Goal: Register for event/course

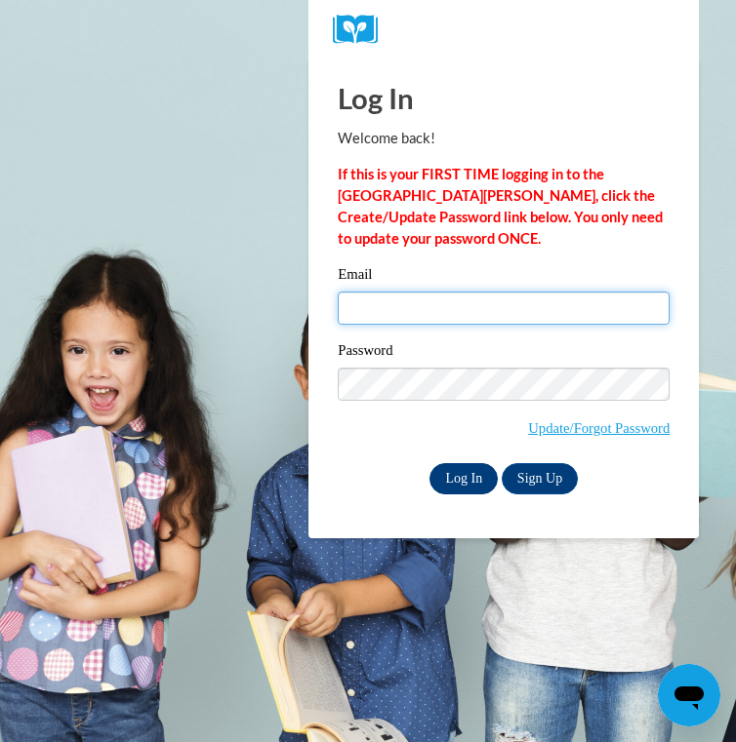
type input "tpark101@students.kennesaw.edu"
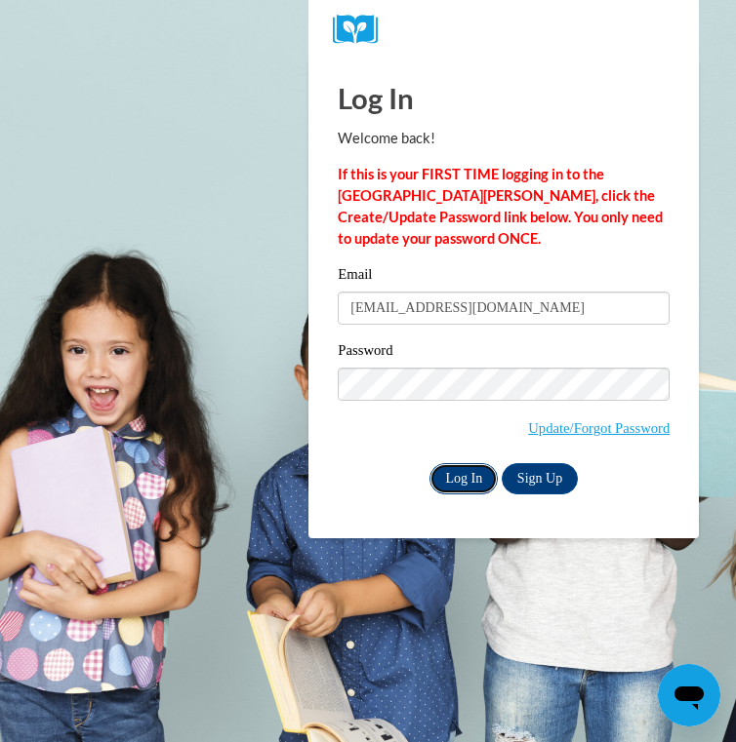
click at [467, 476] on input "Log In" at bounding box center [463, 478] width 68 height 31
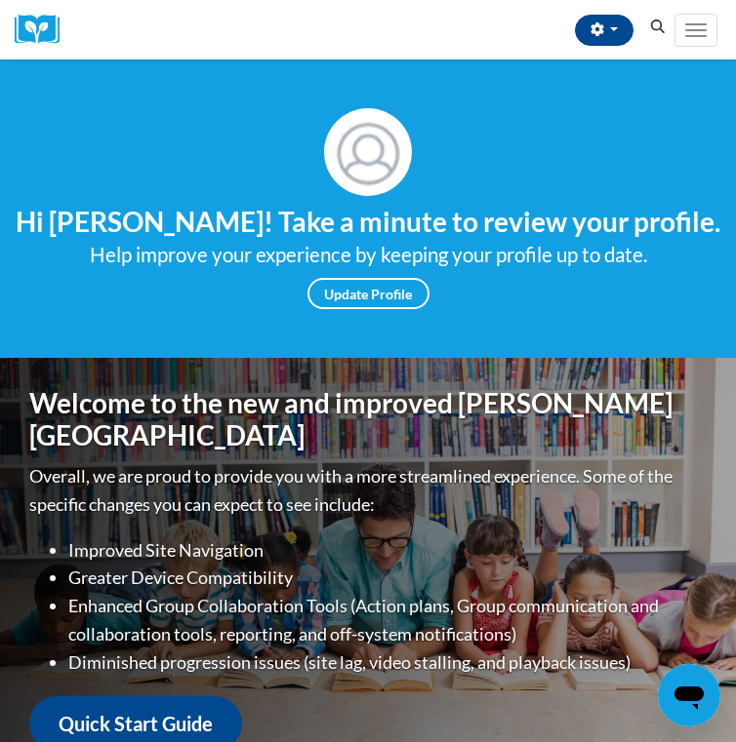
click at [656, 31] on icon "Search" at bounding box center [658, 27] width 15 height 15
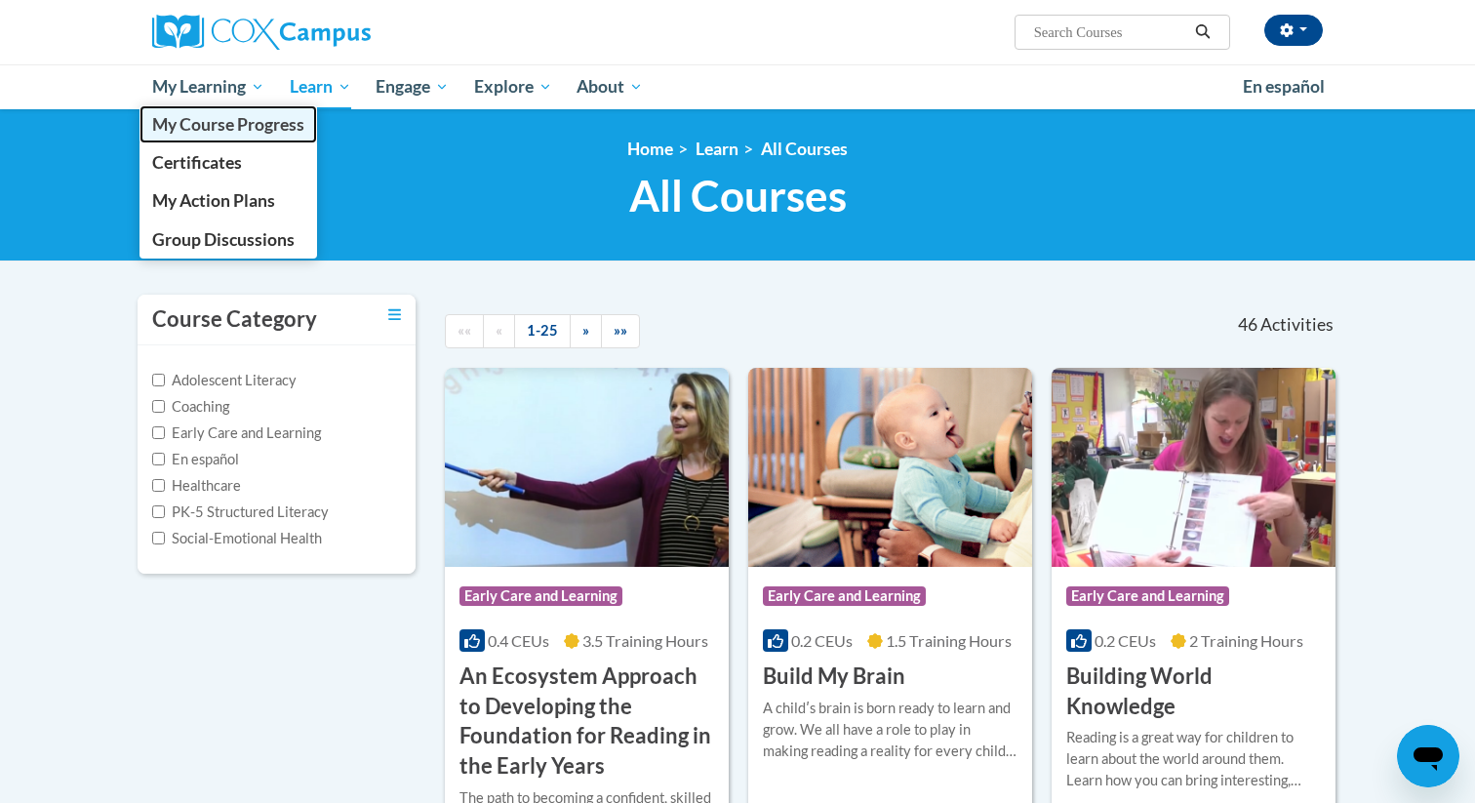
click at [234, 120] on span "My Course Progress" at bounding box center [228, 124] width 152 height 20
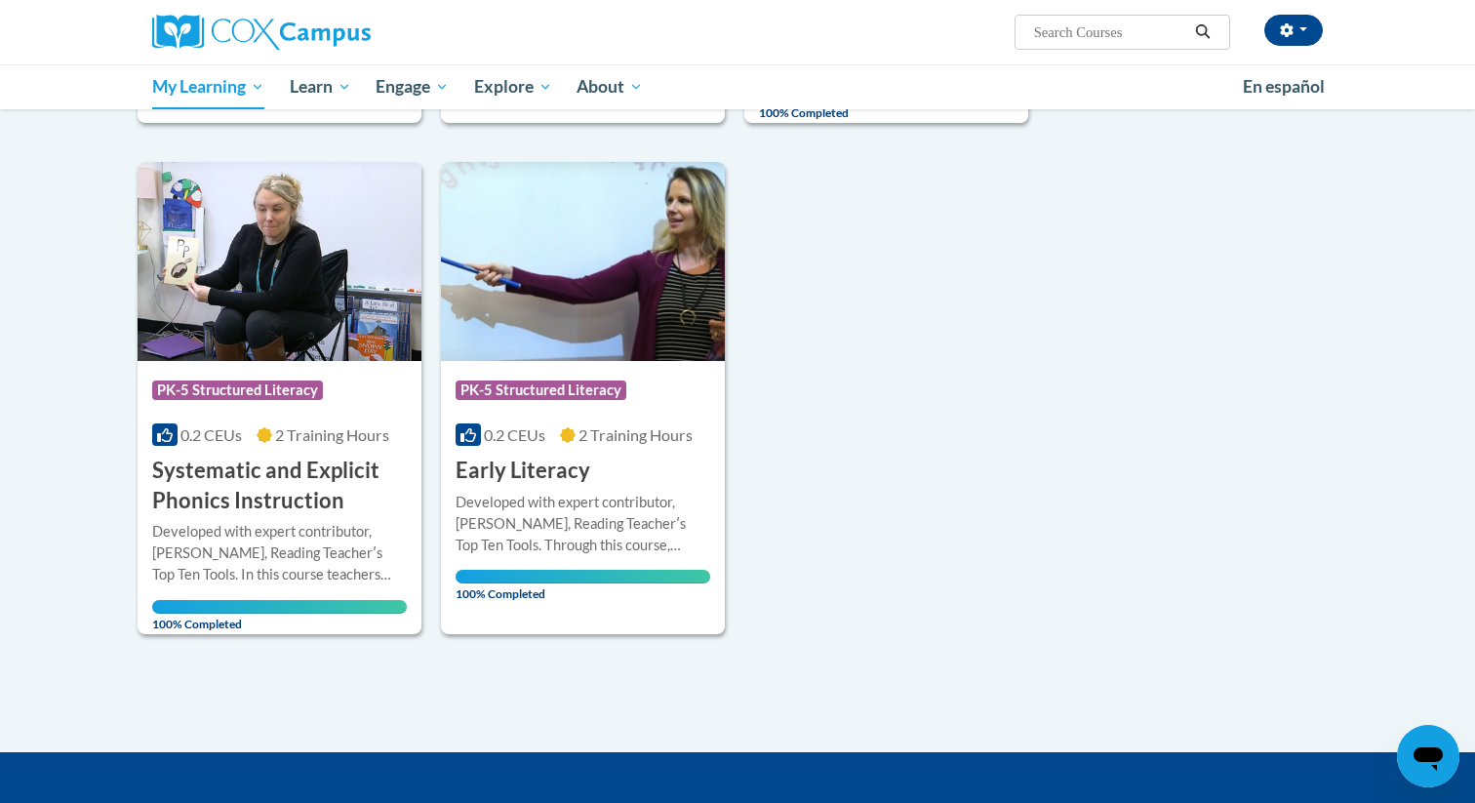
scroll to position [1220, 0]
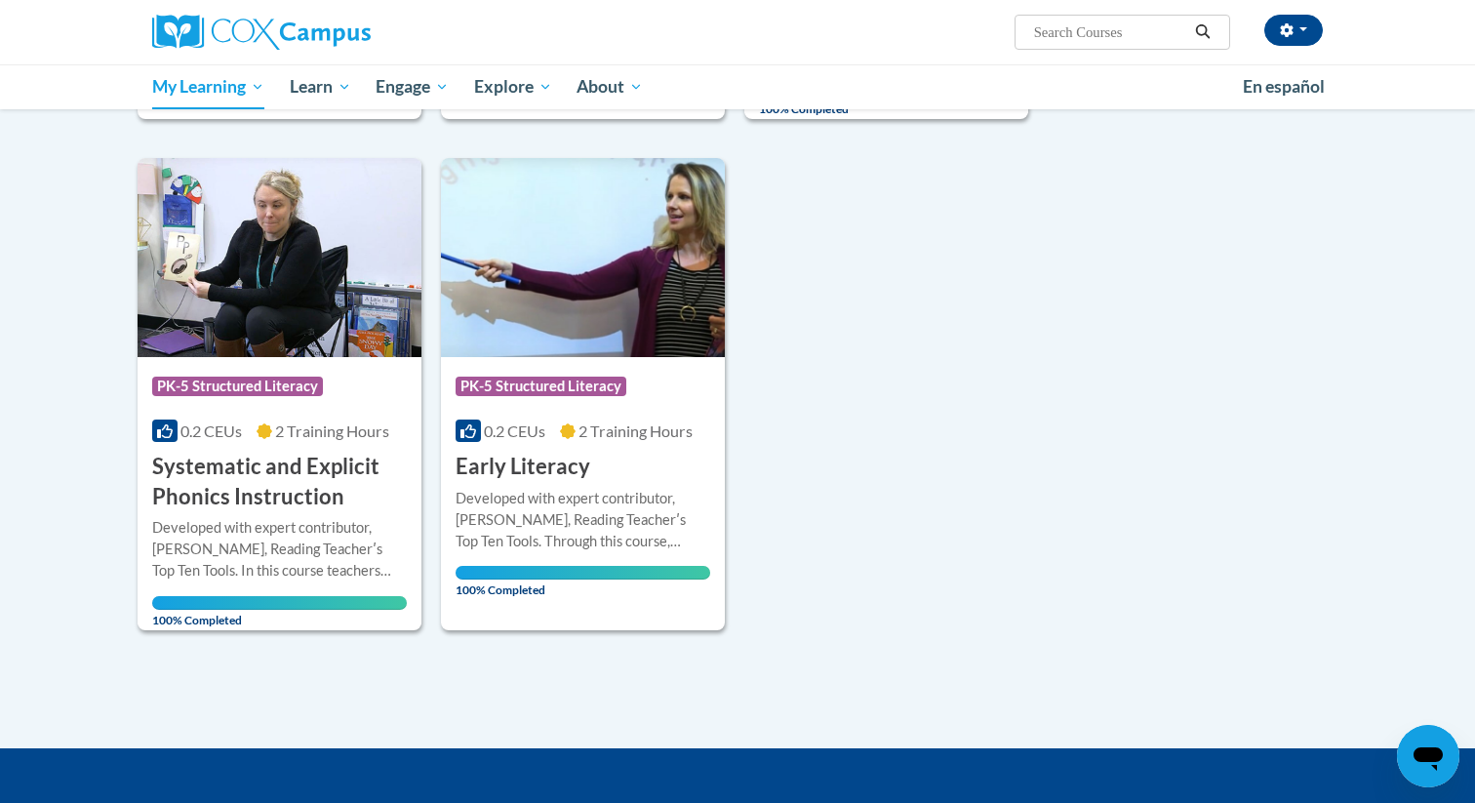
click at [1098, 37] on input "Search..." at bounding box center [1110, 31] width 156 height 23
type input "gadoe [MEDICAL_DATA]"
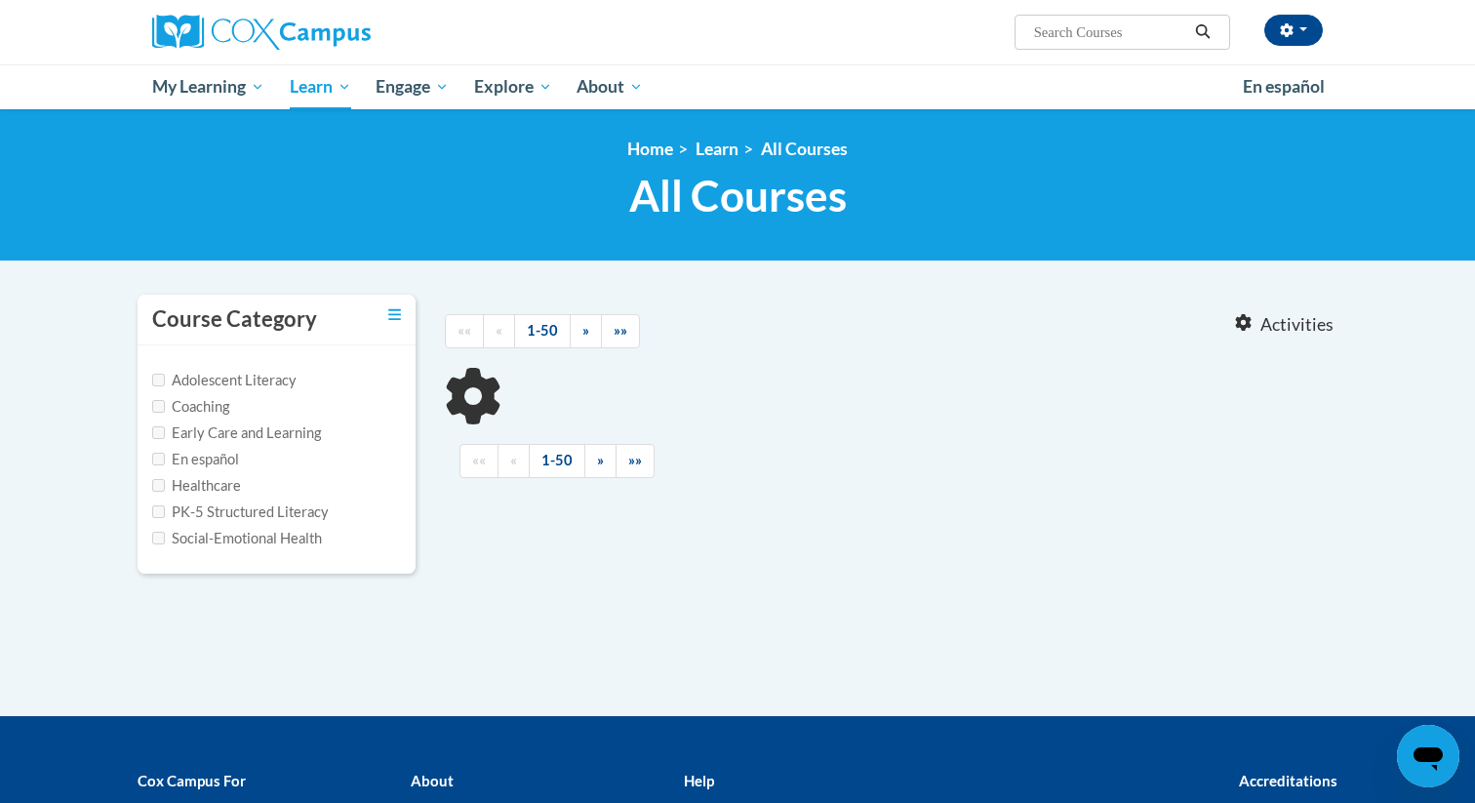
type input "gadoe [MEDICAL_DATA]"
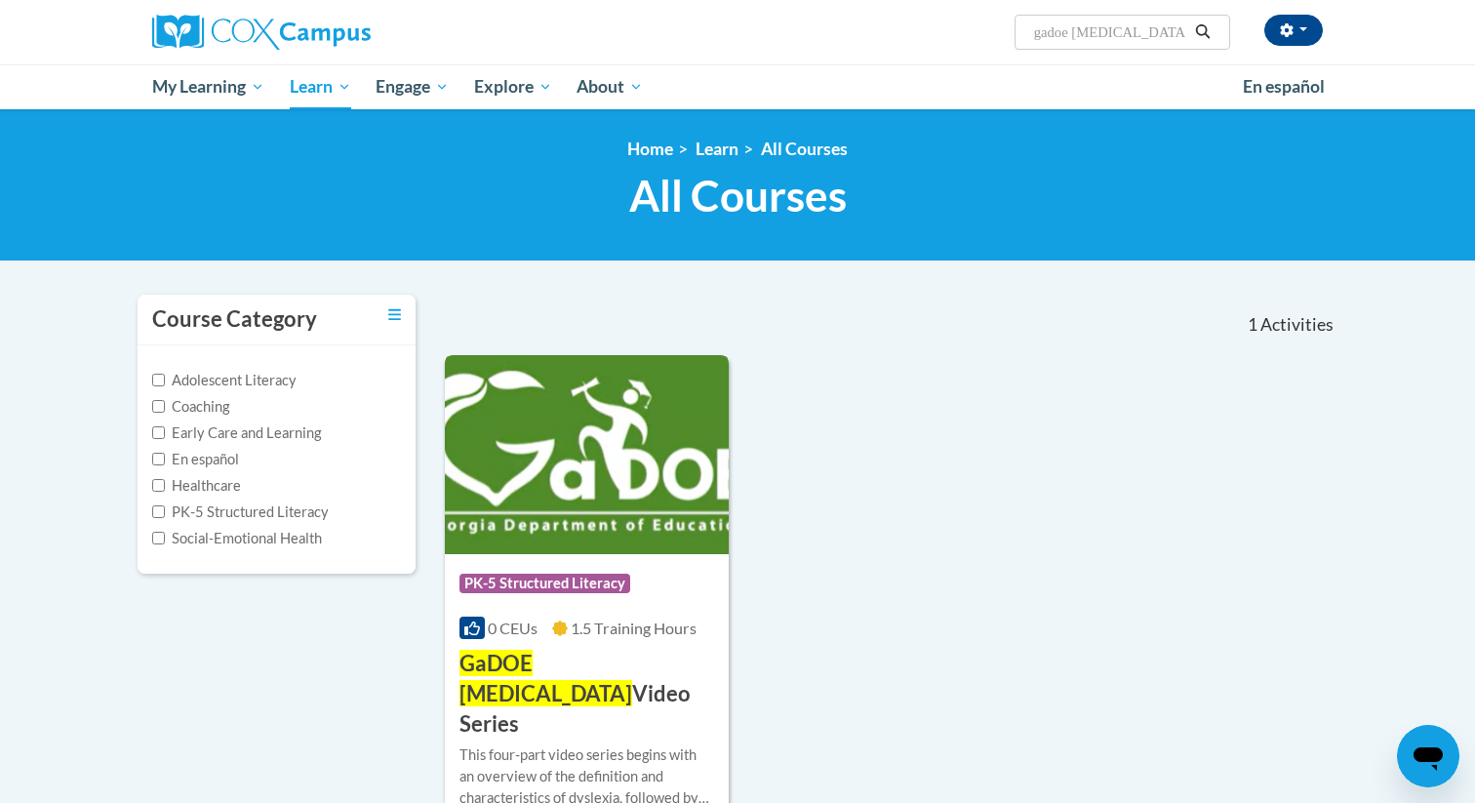
click at [547, 670] on span "GaDOE [MEDICAL_DATA]" at bounding box center [545, 678] width 173 height 57
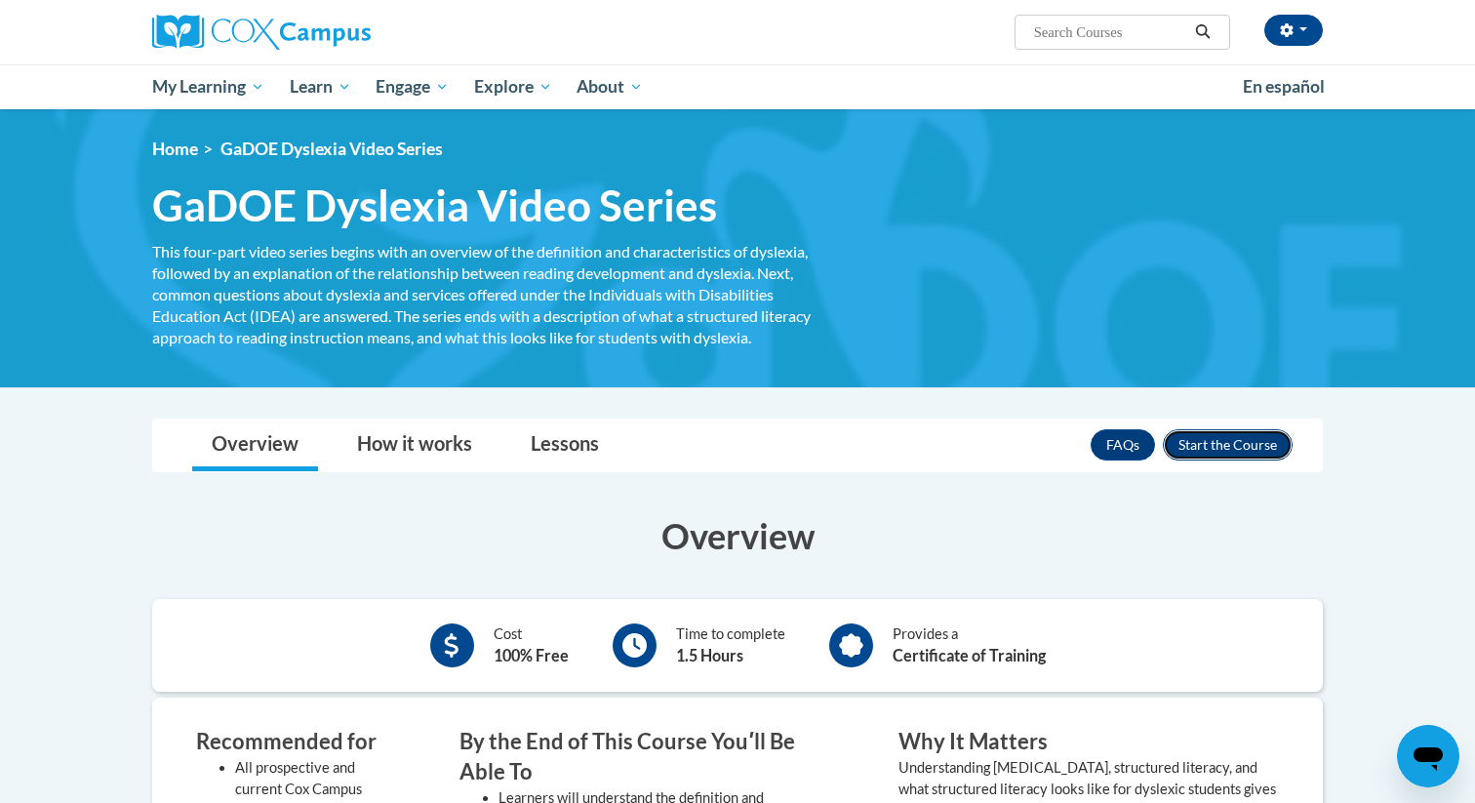
click at [1245, 437] on button "Enroll" at bounding box center [1228, 444] width 130 height 31
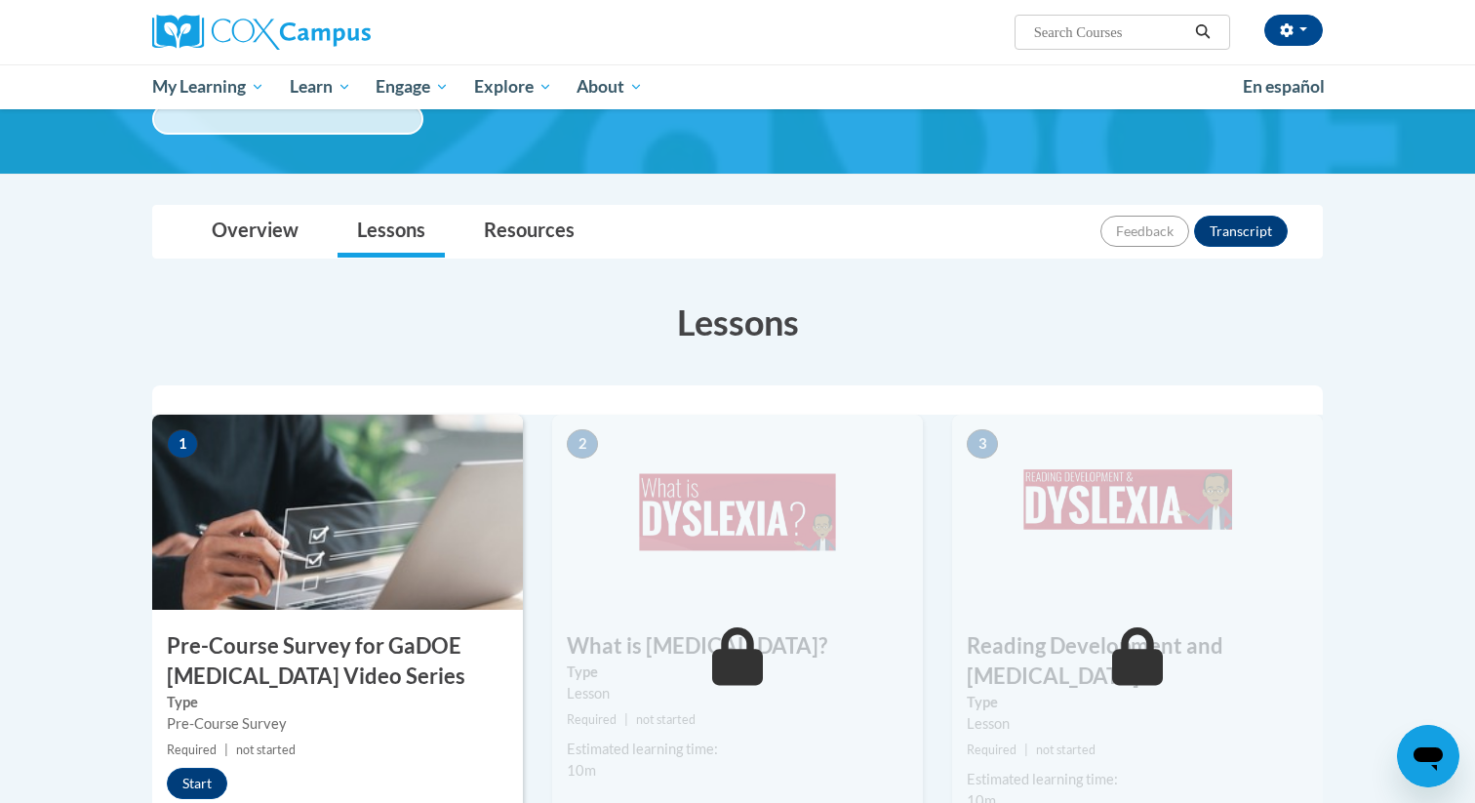
scroll to position [178, 0]
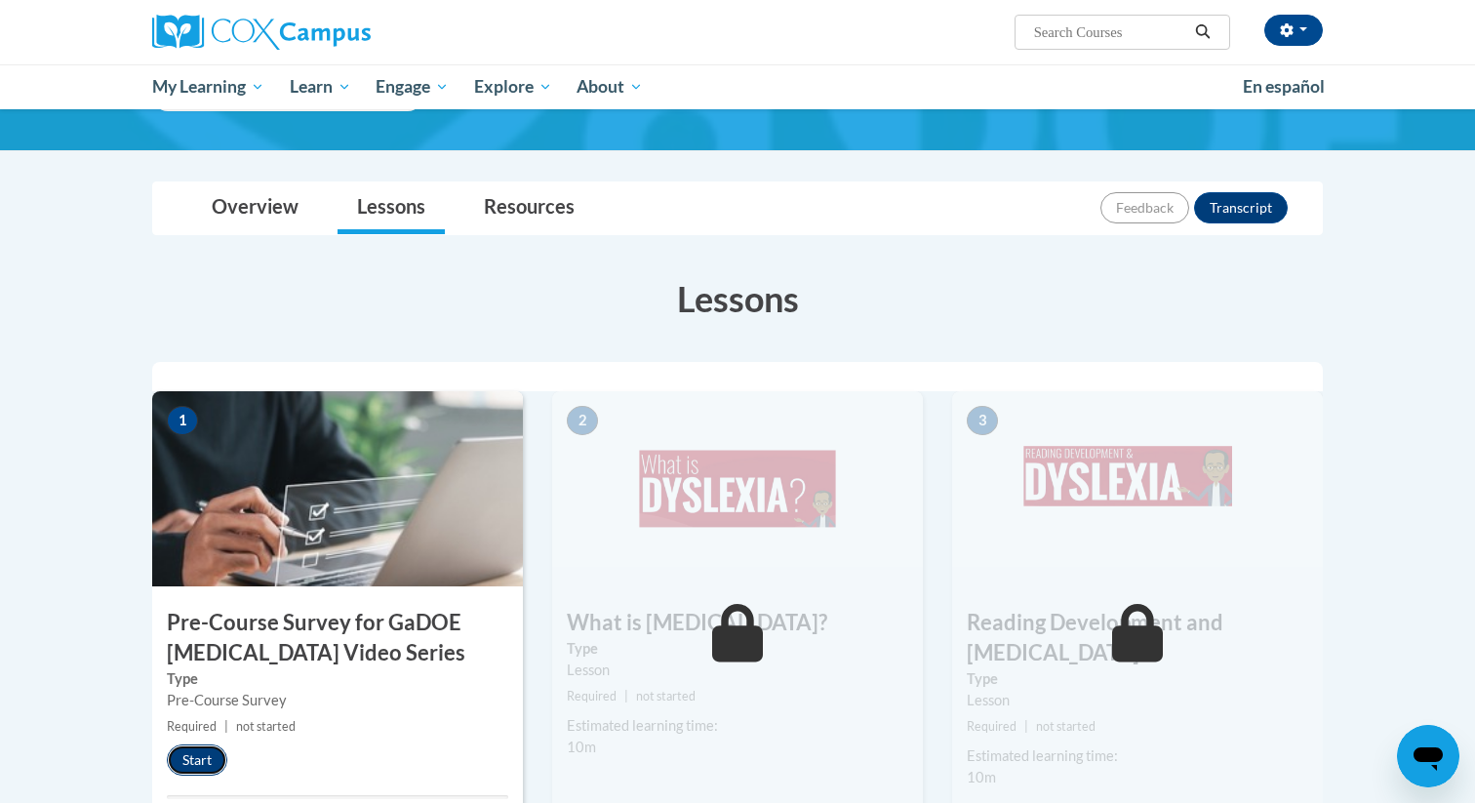
click at [206, 766] on button "Start" at bounding box center [197, 759] width 60 height 31
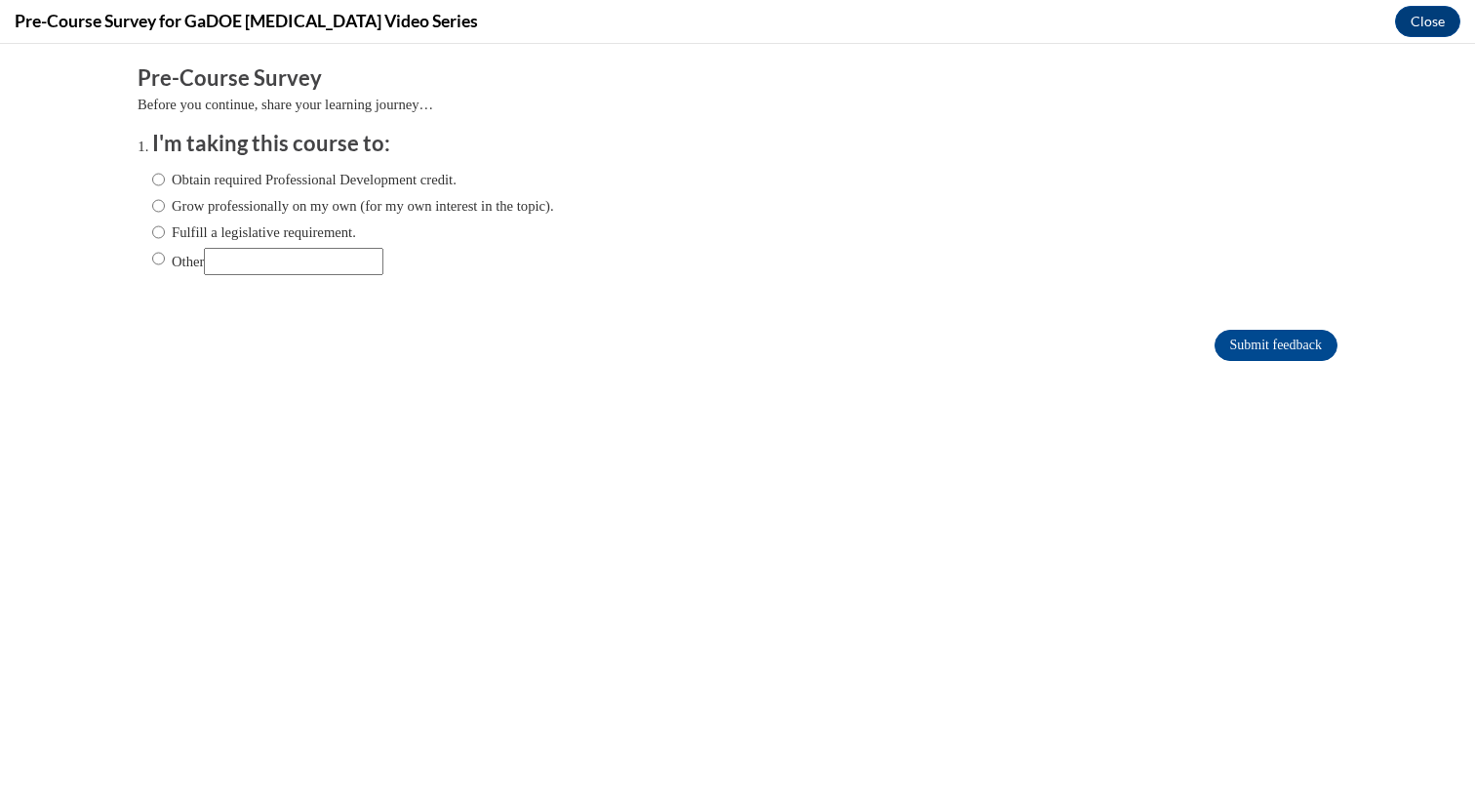
scroll to position [0, 0]
click at [1430, 29] on button "Close" at bounding box center [1427, 21] width 65 height 31
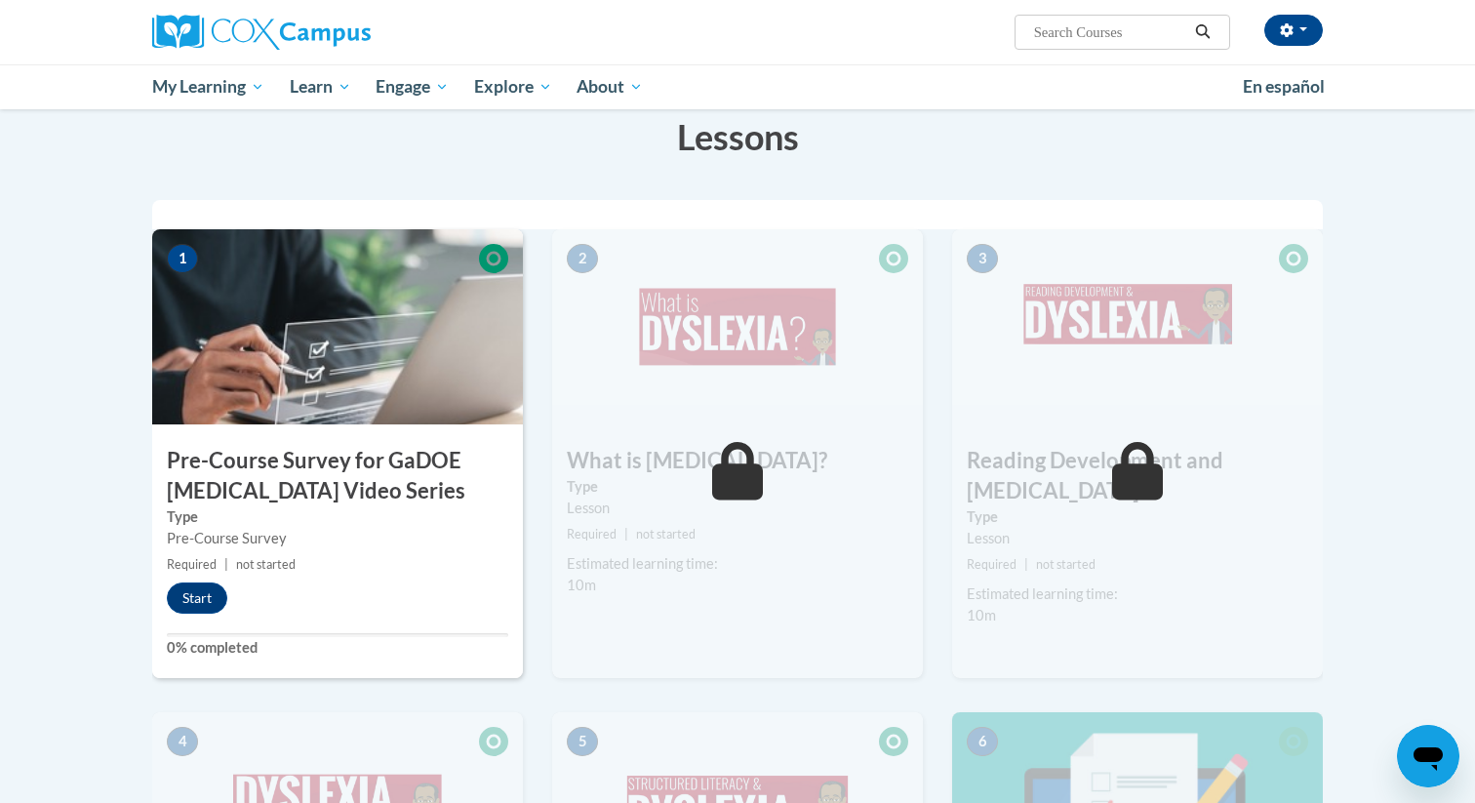
scroll to position [338, 0]
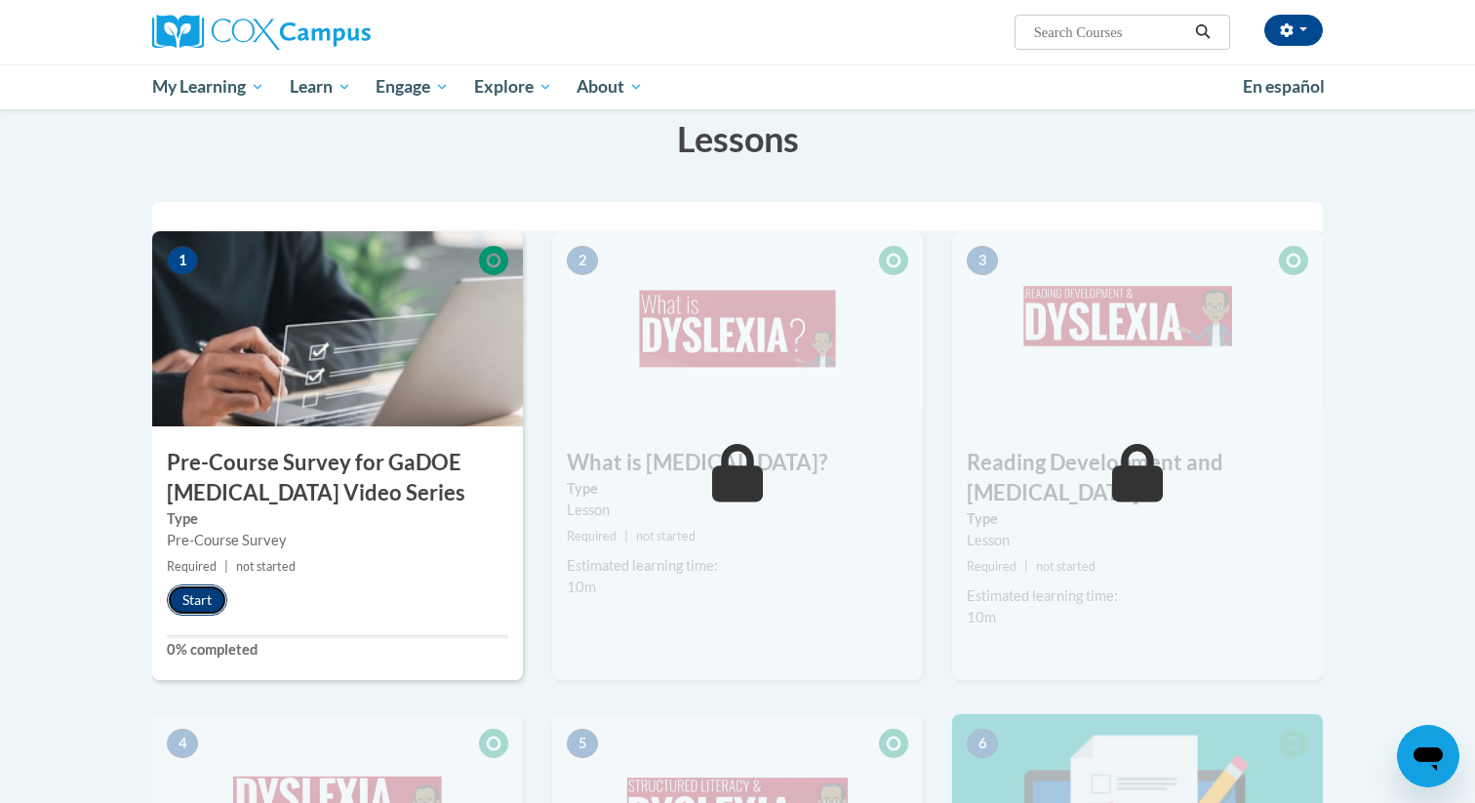
click at [199, 614] on button "Start" at bounding box center [197, 599] width 60 height 31
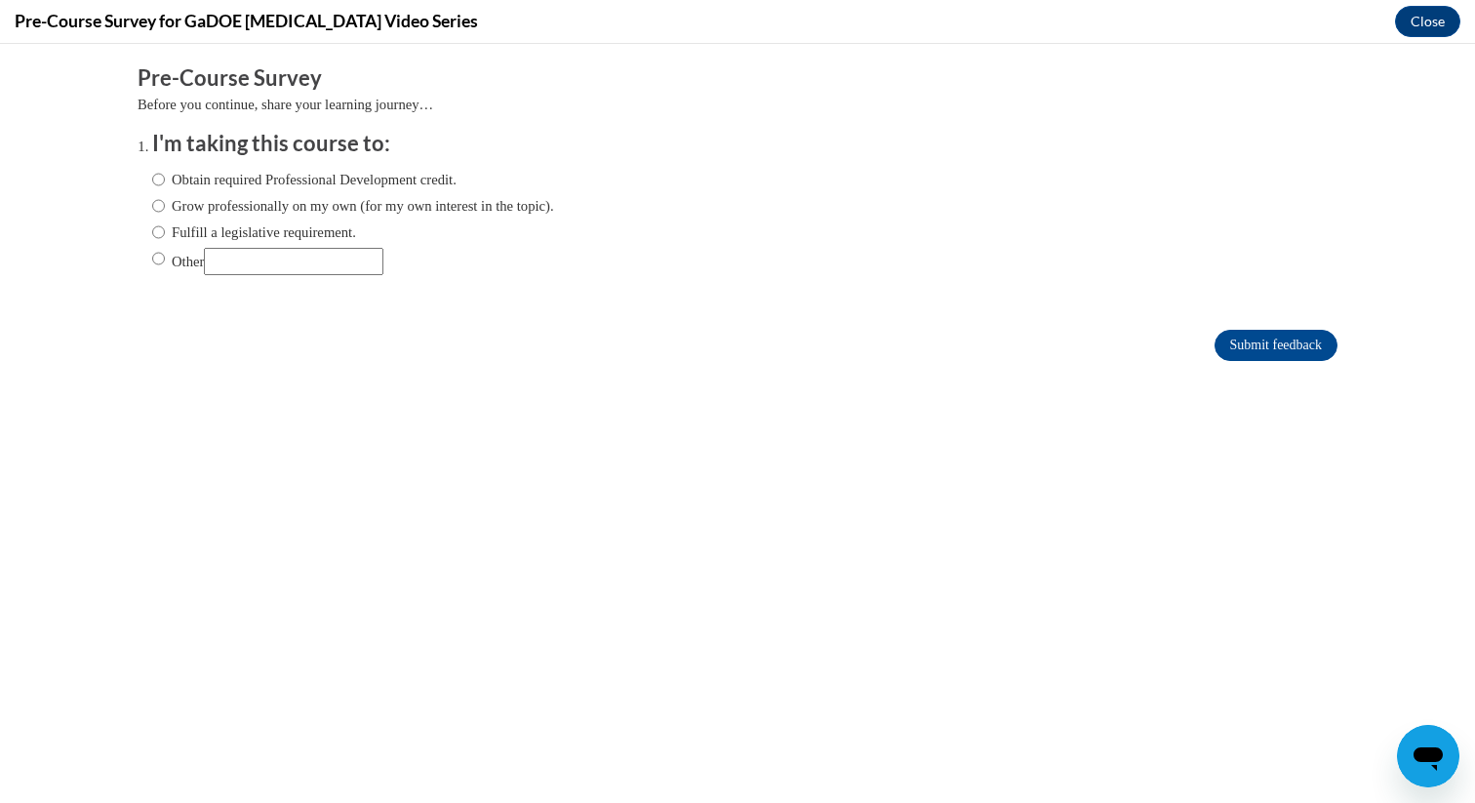
scroll to position [0, 0]
click at [284, 179] on label "Obtain required Professional Development credit." at bounding box center [304, 179] width 304 height 21
click at [165, 179] on input "Obtain required Professional Development credit." at bounding box center [158, 179] width 13 height 21
radio input "true"
click at [1239, 337] on input "Submit feedback" at bounding box center [1275, 345] width 123 height 31
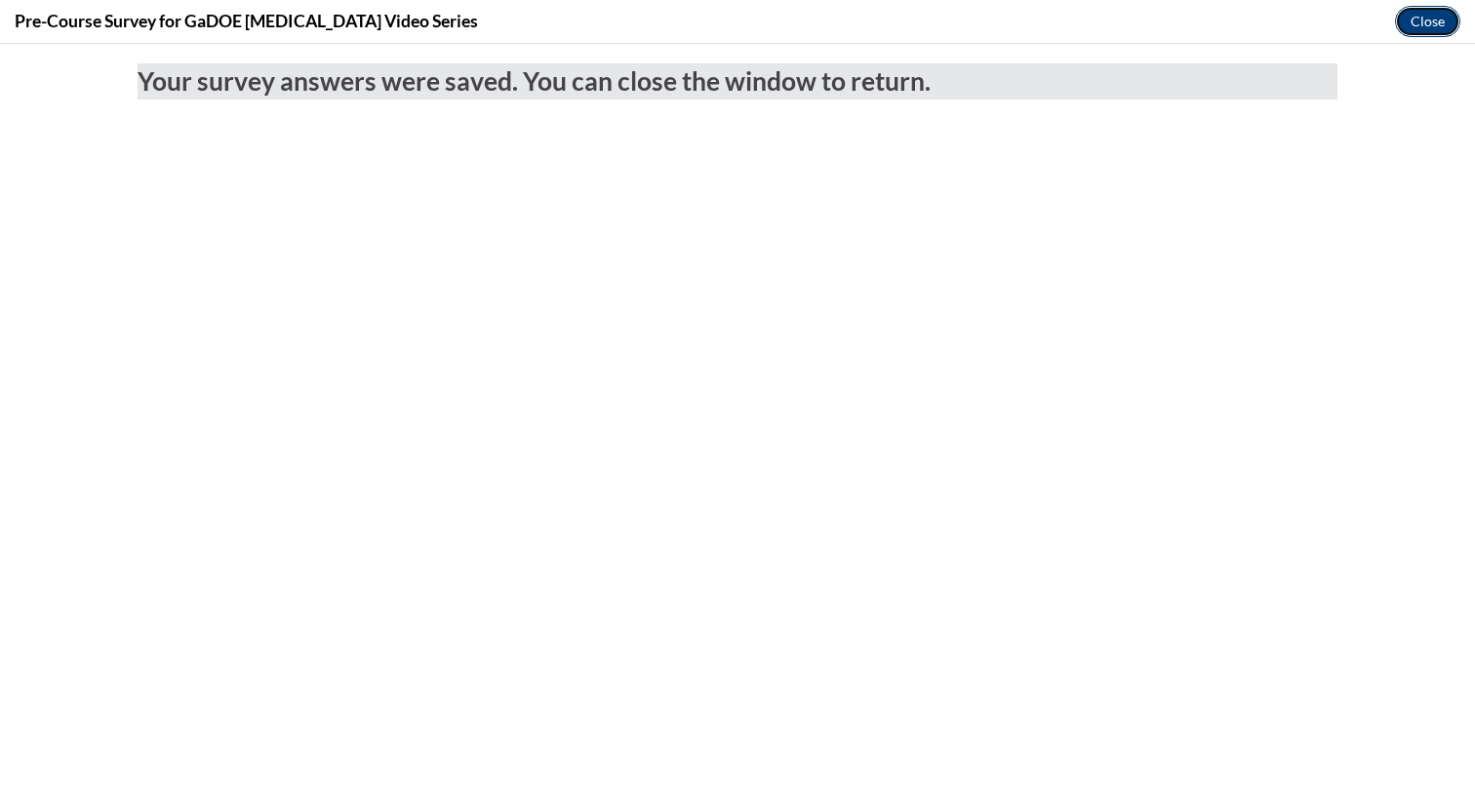
click at [1415, 29] on button "Close" at bounding box center [1427, 21] width 65 height 31
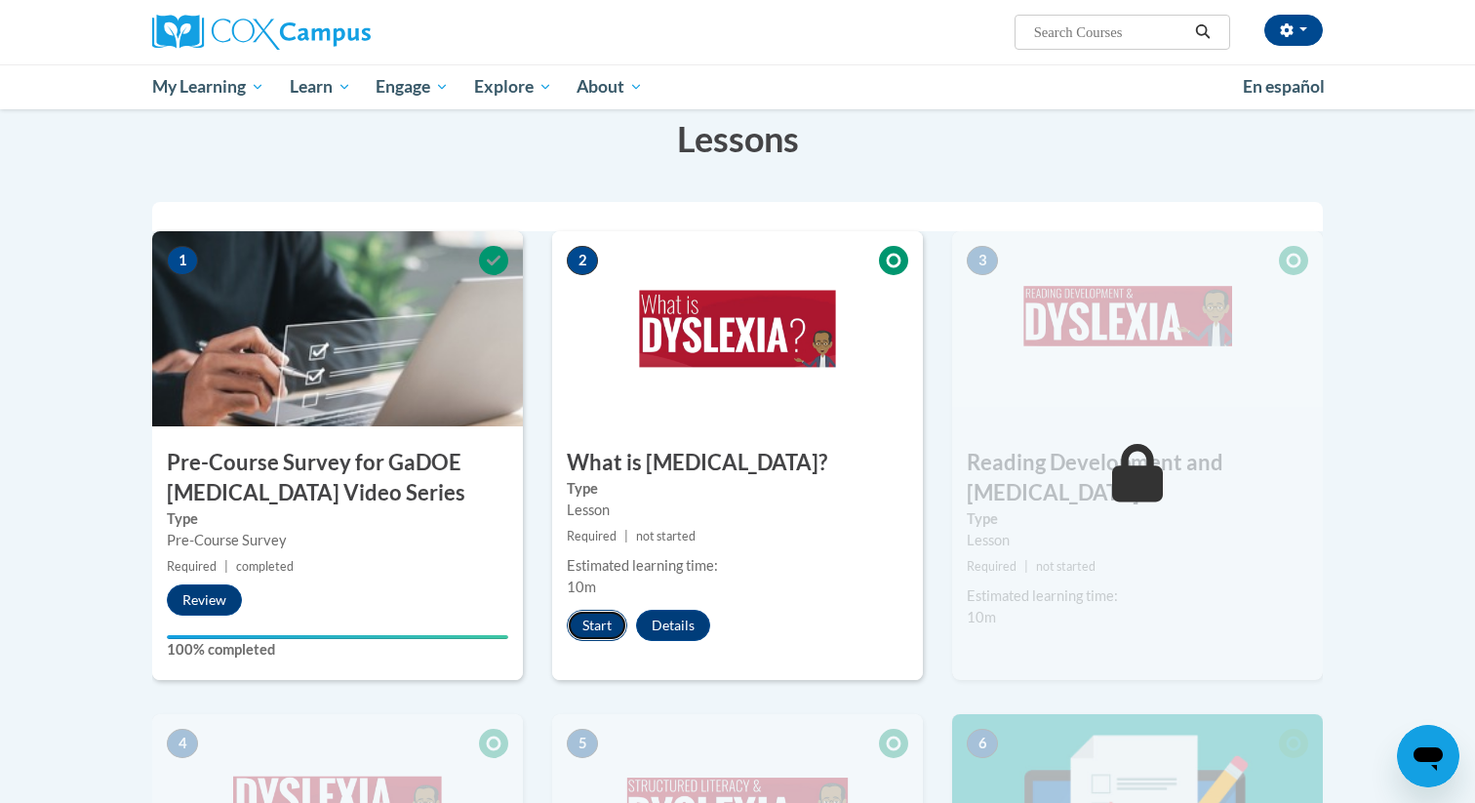
click at [590, 625] on button "Start" at bounding box center [597, 625] width 60 height 31
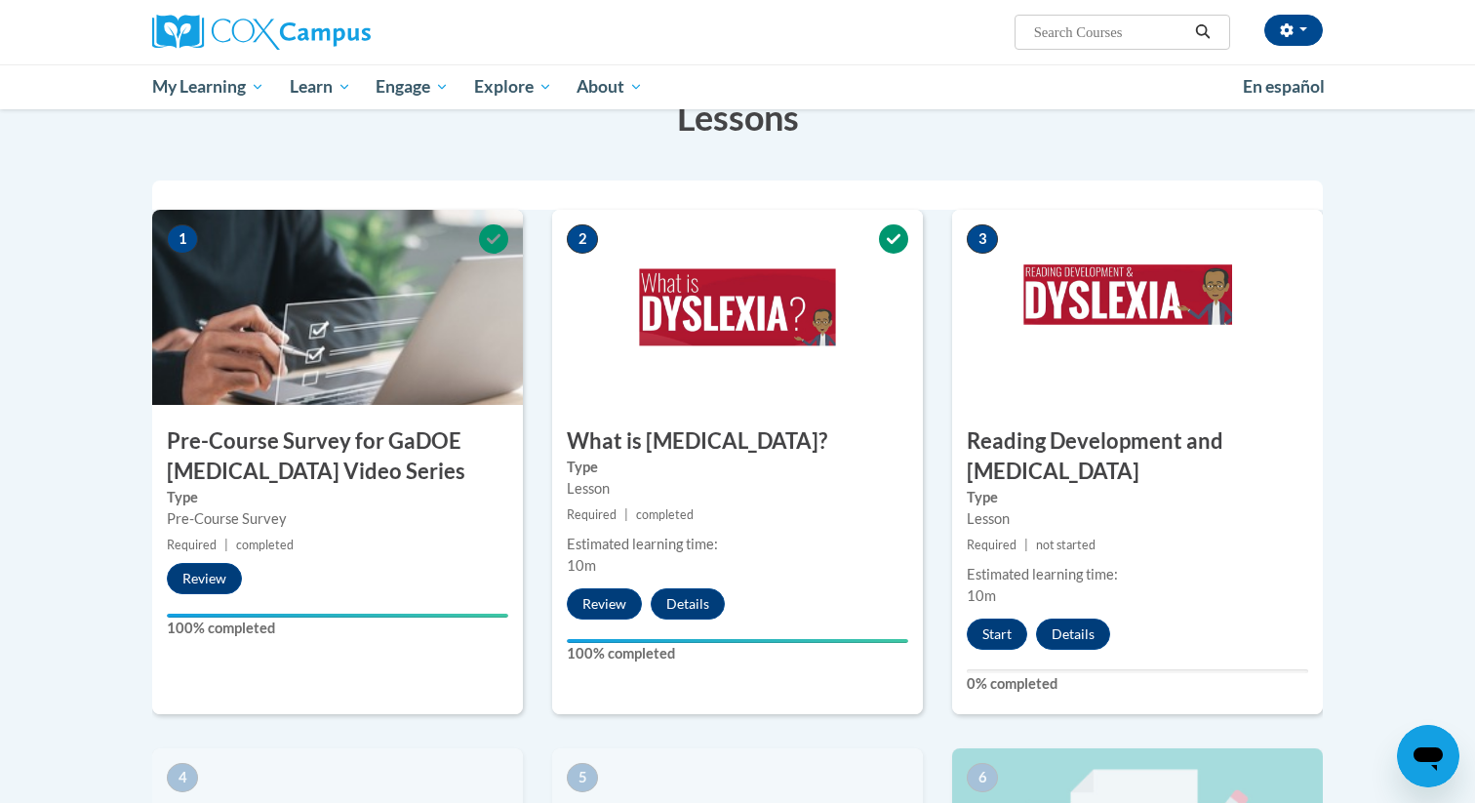
scroll to position [443, 0]
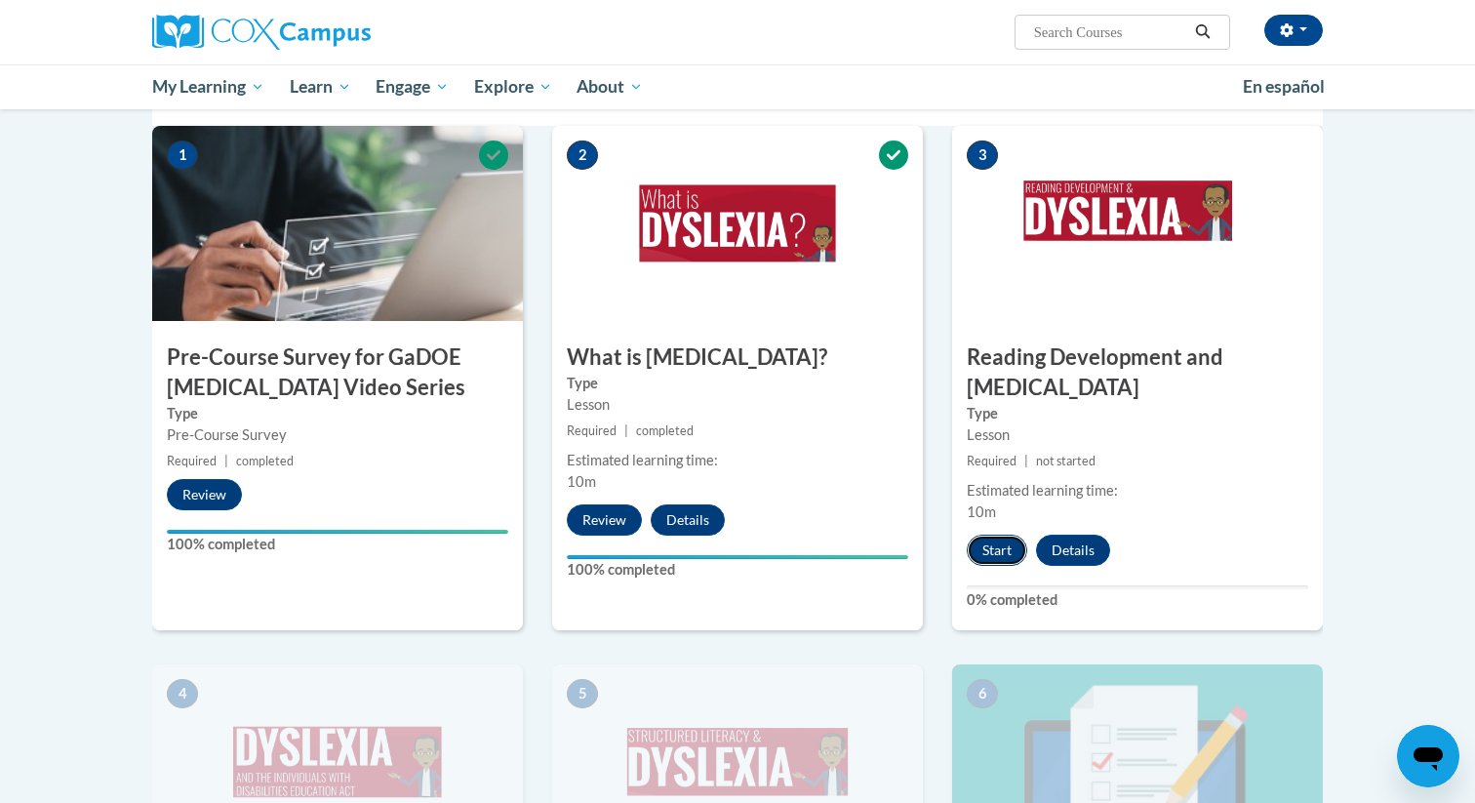
click at [1009, 535] on button "Start" at bounding box center [997, 550] width 60 height 31
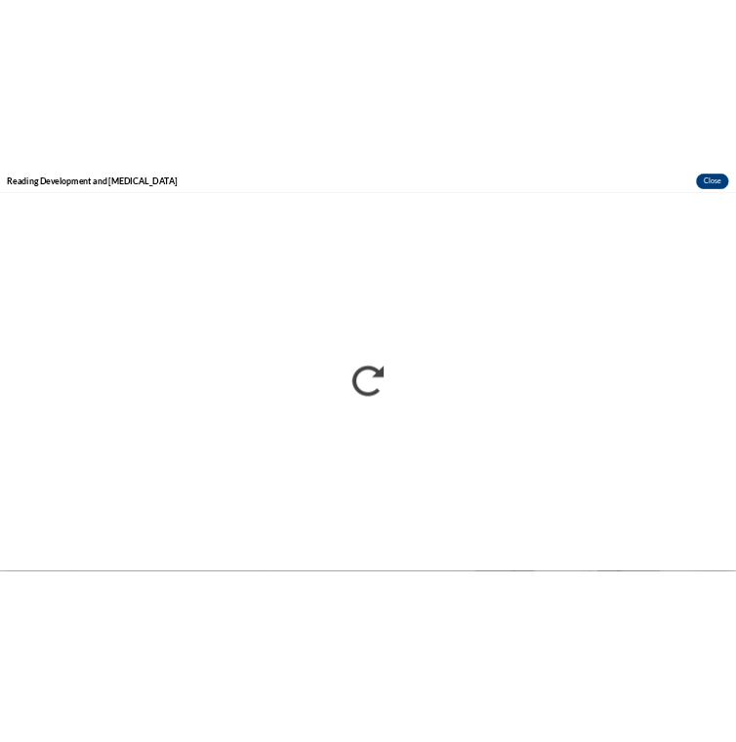
scroll to position [0, 0]
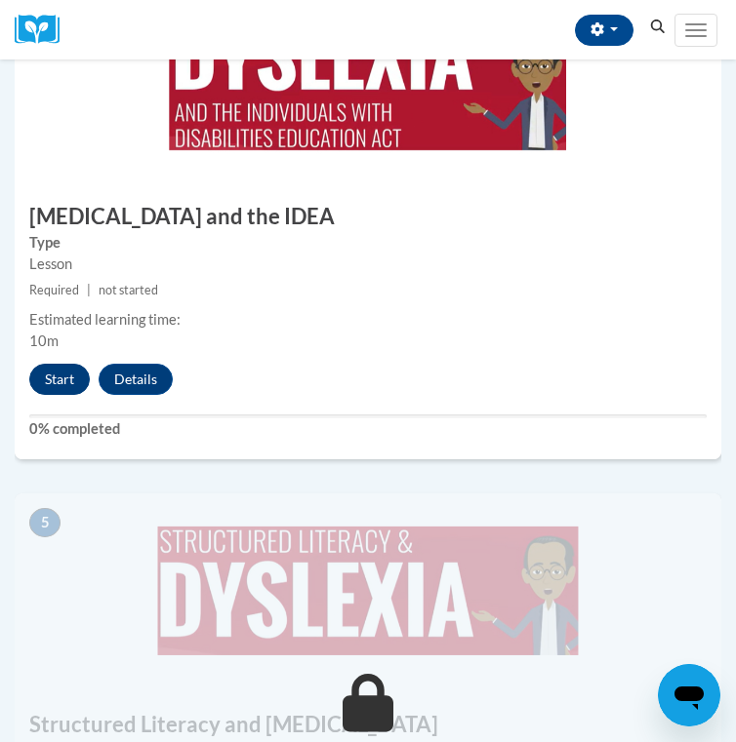
scroll to position [1990, 0]
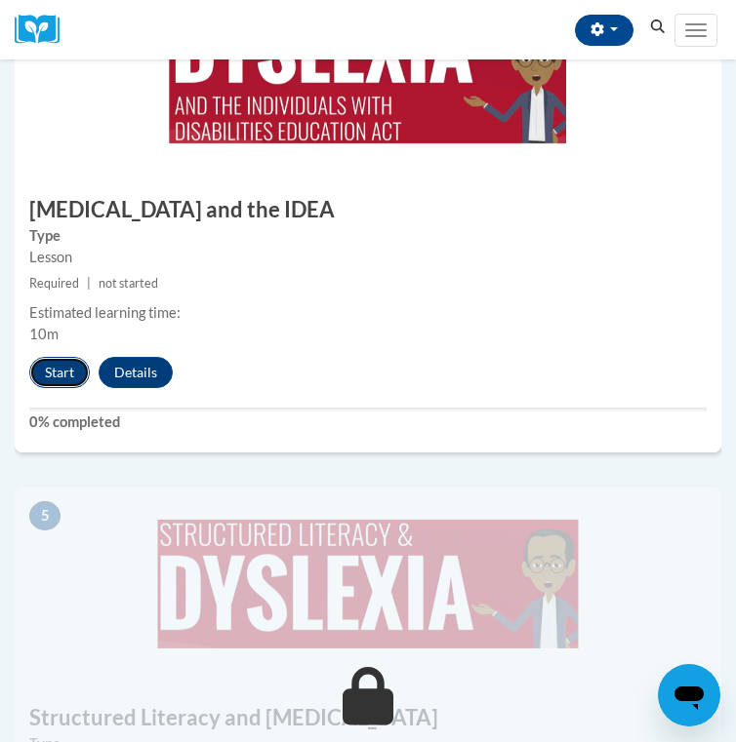
click at [63, 376] on button "Start" at bounding box center [59, 372] width 60 height 31
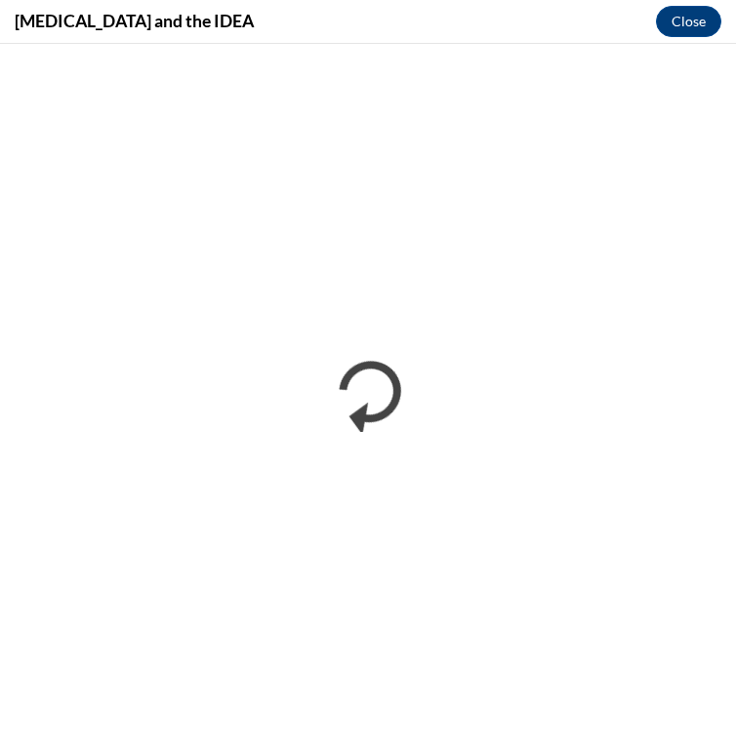
scroll to position [0, 0]
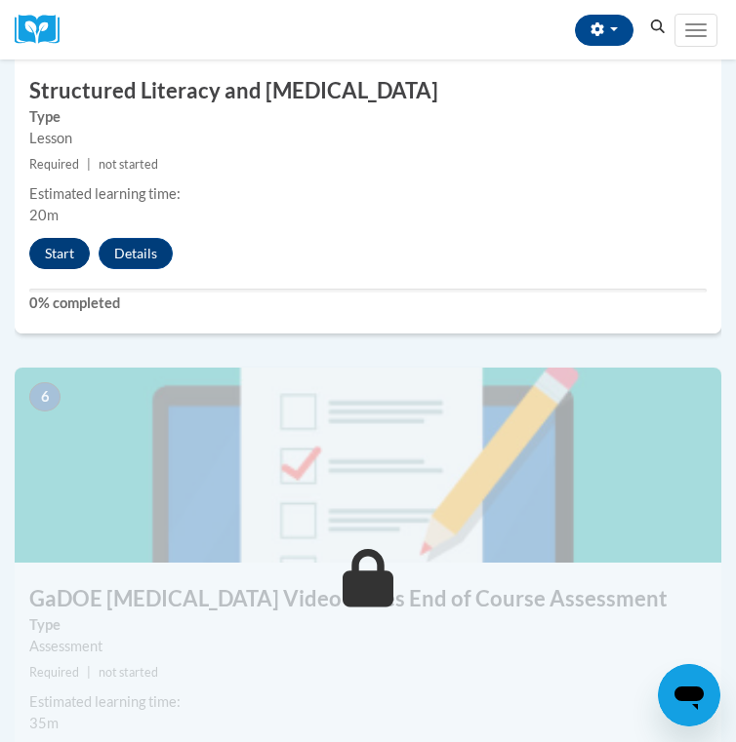
scroll to position [2619, 0]
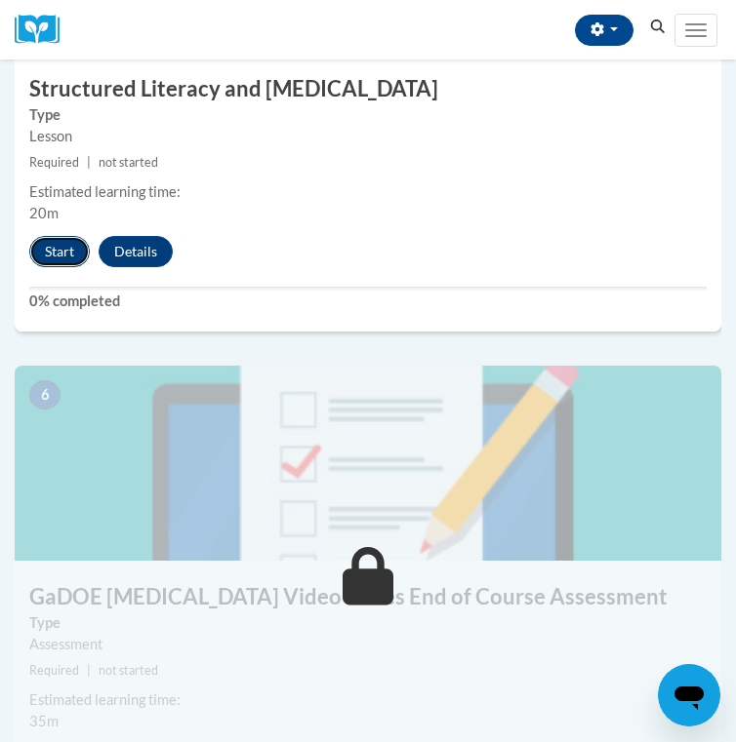
click at [55, 254] on button "Start" at bounding box center [59, 251] width 60 height 31
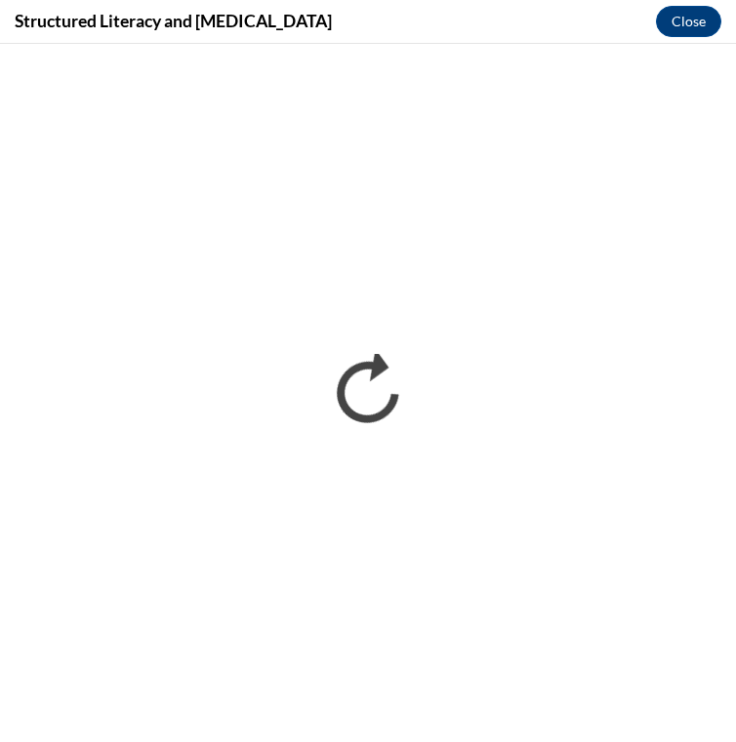
scroll to position [0, 0]
